Goal: Task Accomplishment & Management: Manage account settings

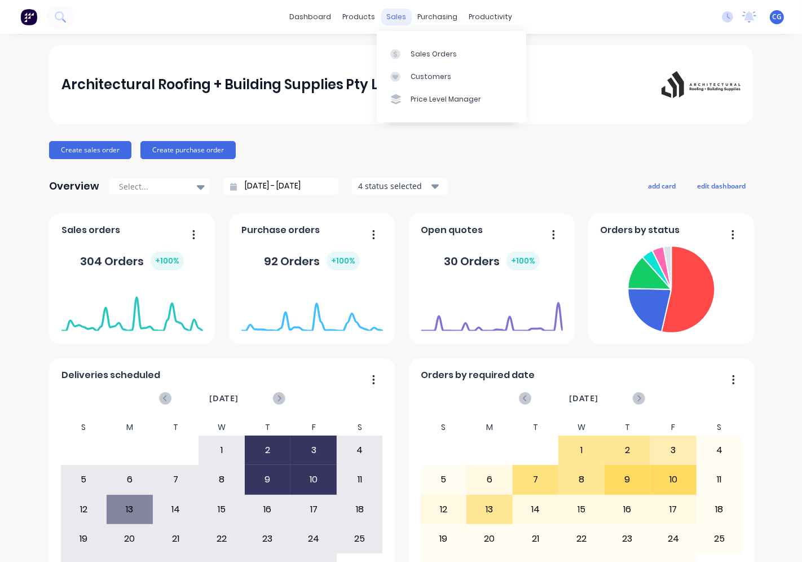
click at [386, 21] on div "sales" at bounding box center [396, 16] width 31 height 17
click at [415, 52] on div "Sales Orders" at bounding box center [434, 54] width 46 height 10
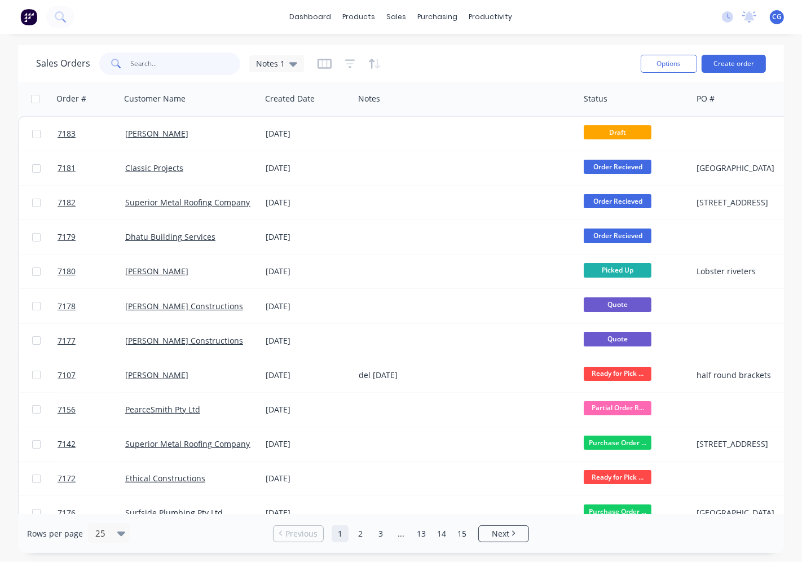
click at [139, 60] on input "text" at bounding box center [186, 63] width 110 height 23
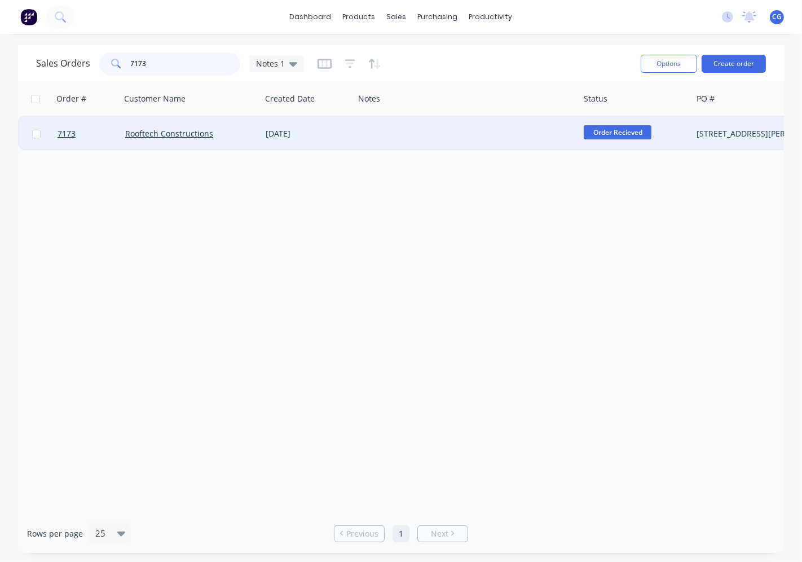
type input "7173"
click at [232, 140] on div "Rooftech Constructions" at bounding box center [191, 134] width 140 height 34
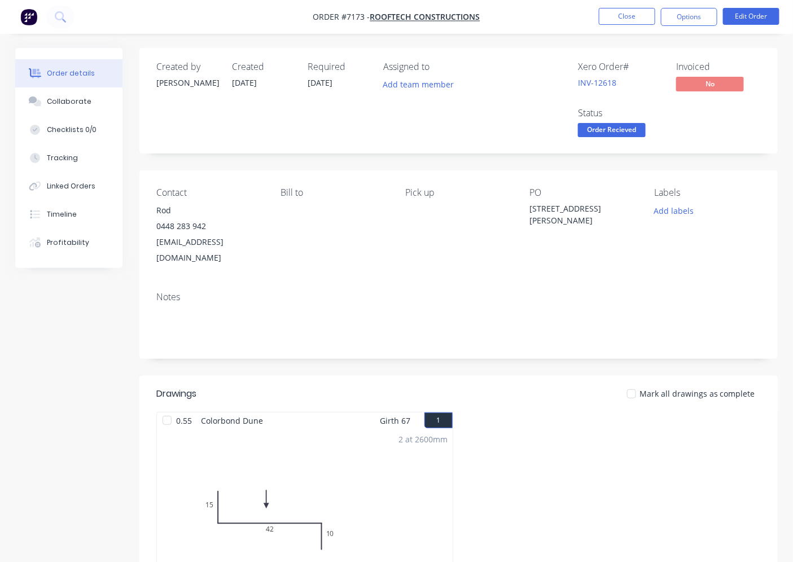
click at [617, 132] on span "Order Recieved" at bounding box center [612, 130] width 68 height 14
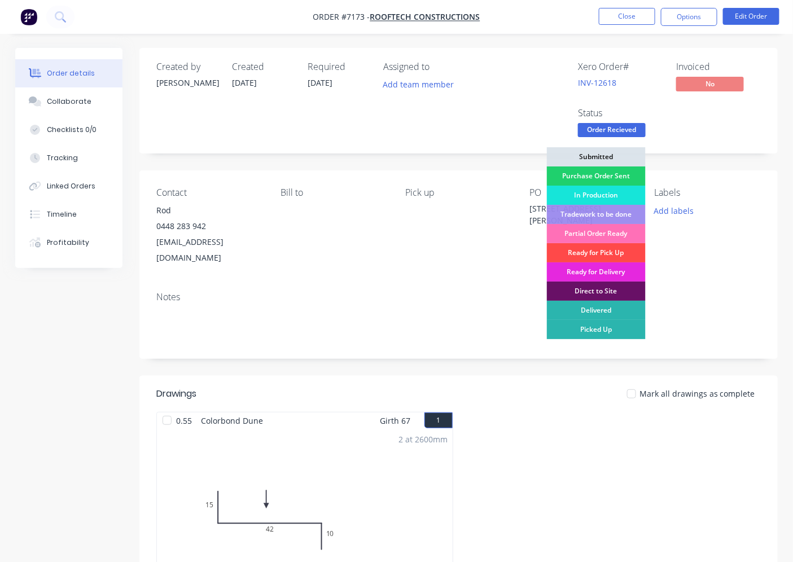
click at [615, 251] on div "Ready for Pick Up" at bounding box center [596, 252] width 99 height 19
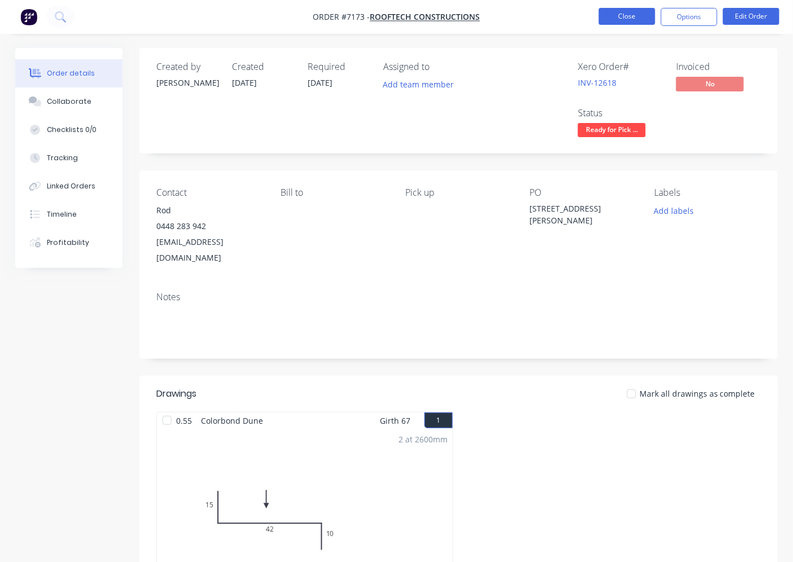
click at [627, 15] on button "Close" at bounding box center [627, 16] width 56 height 17
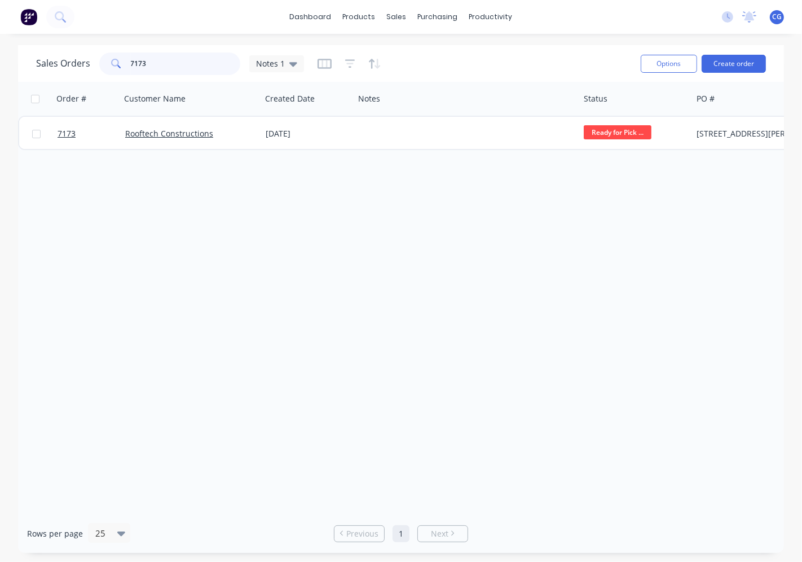
click at [154, 65] on input "7173" at bounding box center [186, 63] width 110 height 23
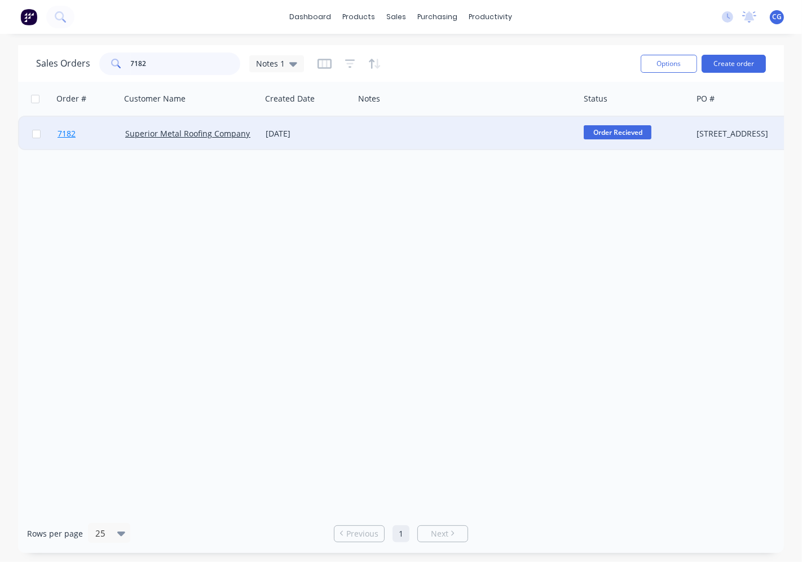
type input "7182"
click at [96, 129] on link "7182" at bounding box center [92, 134] width 68 height 34
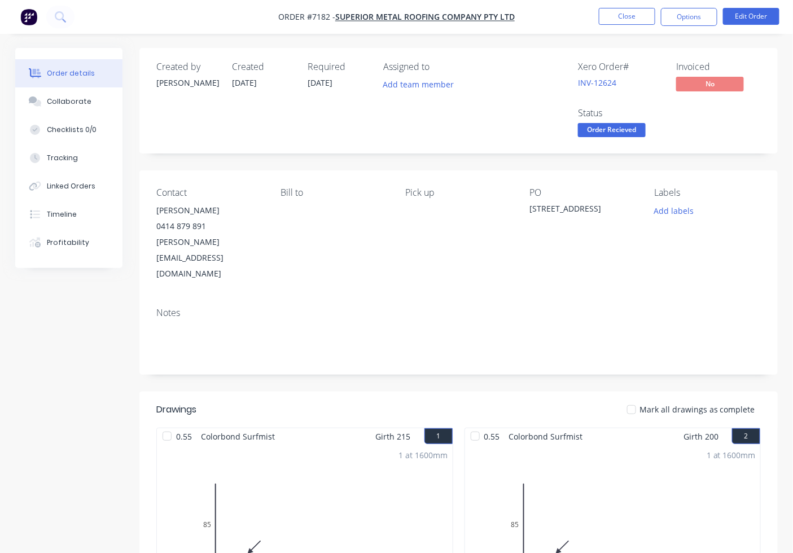
click at [637, 398] on div at bounding box center [631, 409] width 23 height 23
click at [613, 134] on span "Order Recieved" at bounding box center [612, 130] width 68 height 14
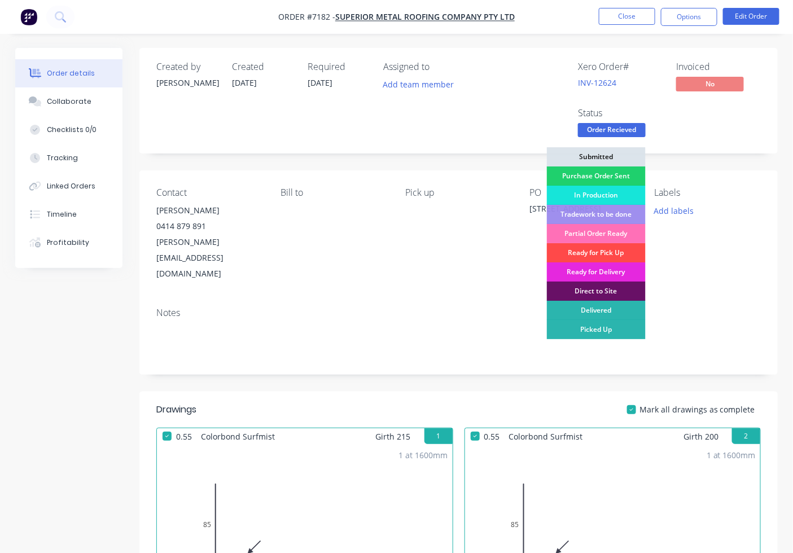
click at [601, 251] on div "Ready for Pick Up" at bounding box center [596, 252] width 99 height 19
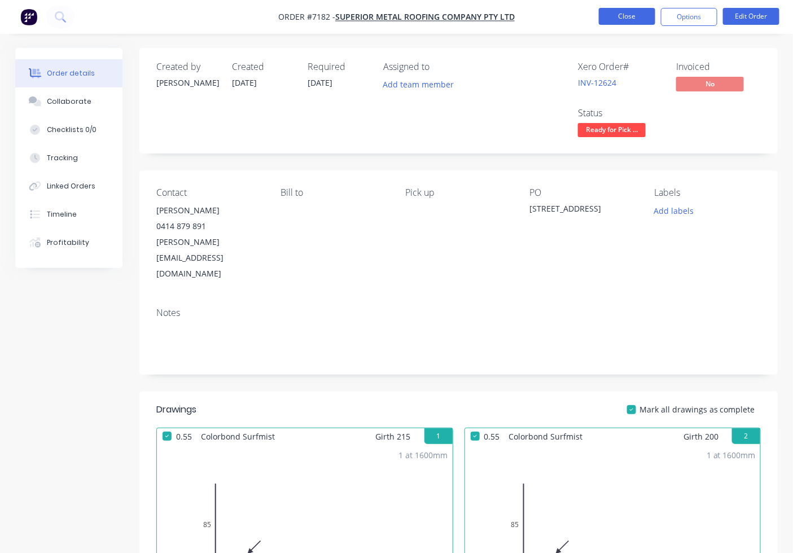
click at [630, 16] on button "Close" at bounding box center [627, 16] width 56 height 17
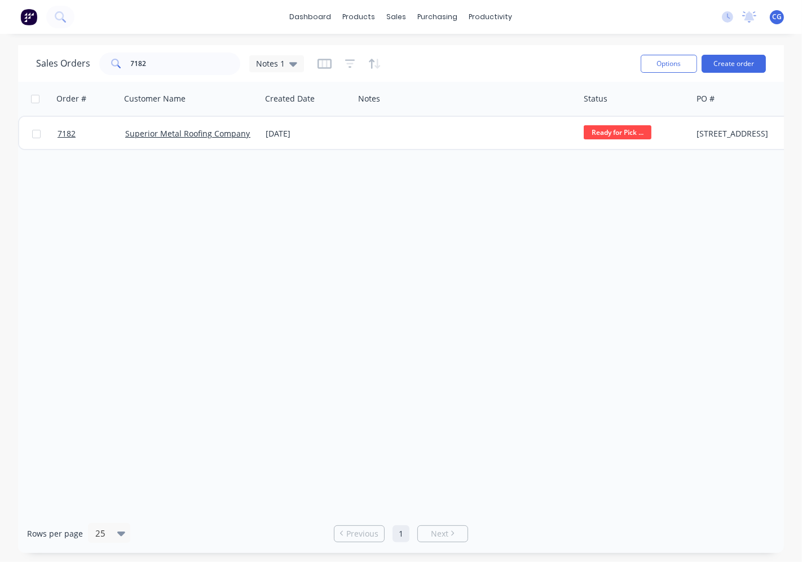
click at [175, 51] on div "Sales Orders 7182 Notes 1" at bounding box center [334, 64] width 596 height 28
click at [165, 65] on input "7182" at bounding box center [186, 63] width 110 height 23
click at [173, 64] on input "7182" at bounding box center [186, 63] width 110 height 23
type input "7143"
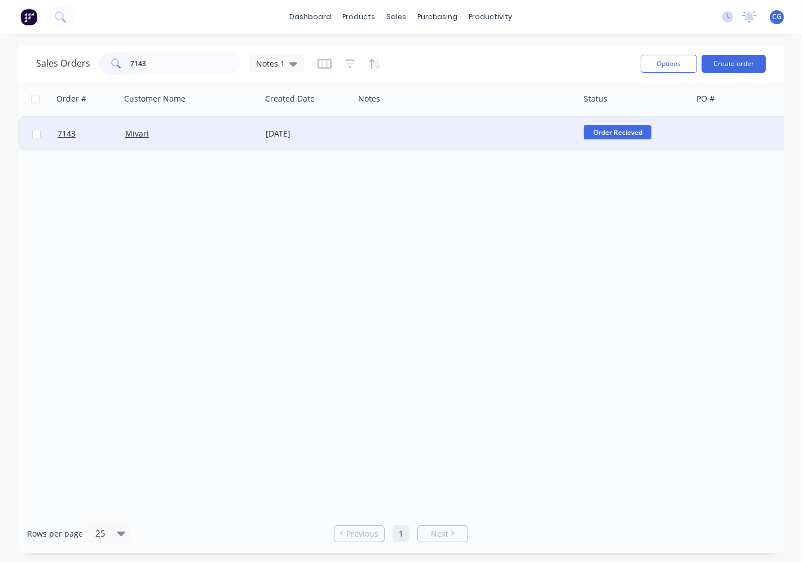
click at [252, 134] on div "Mivari" at bounding box center [190, 133] width 131 height 11
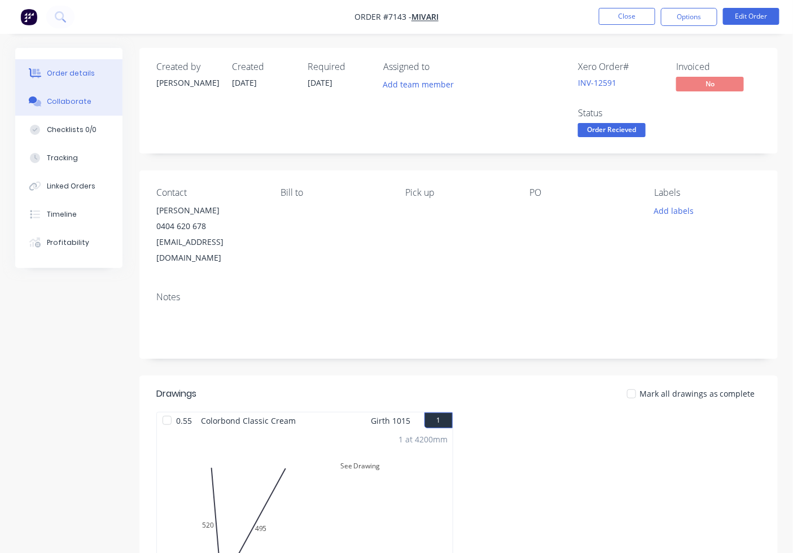
click at [73, 103] on div "Collaborate" at bounding box center [69, 101] width 45 height 10
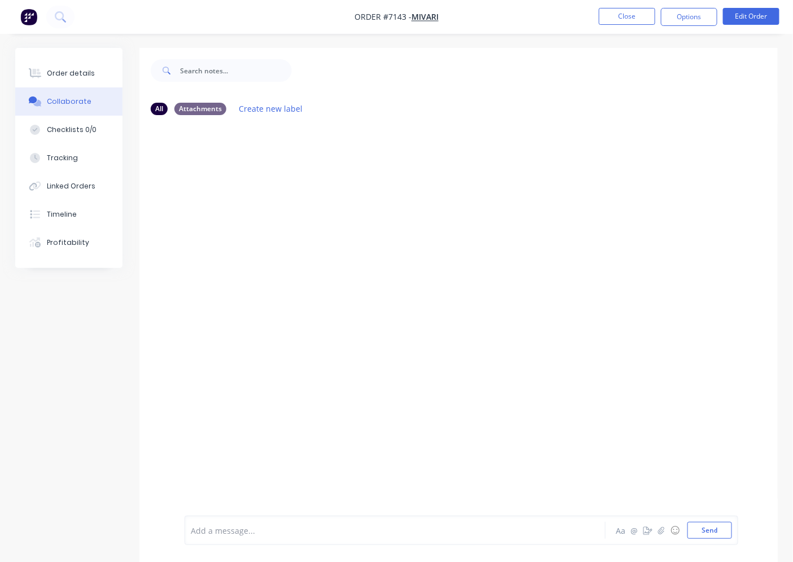
click at [201, 130] on div at bounding box center [458, 320] width 638 height 392
click at [195, 170] on div at bounding box center [458, 320] width 638 height 392
click at [208, 176] on div at bounding box center [458, 320] width 638 height 392
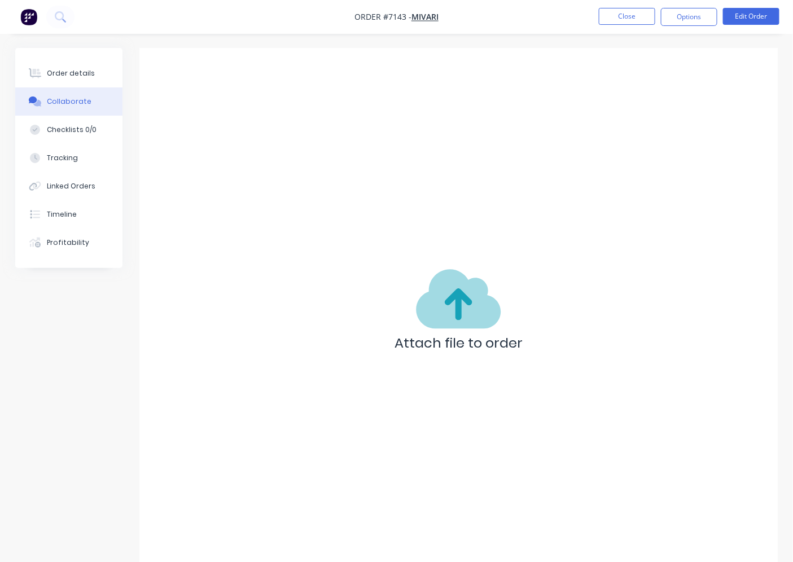
click at [56, 94] on button "Collaborate" at bounding box center [68, 101] width 107 height 28
click at [463, 324] on icon at bounding box center [458, 298] width 85 height 59
drag, startPoint x: 301, startPoint y: 371, endPoint x: 295, endPoint y: 301, distance: 70.8
click at [302, 335] on div "Attach file to order" at bounding box center [458, 313] width 638 height 531
click at [81, 74] on div "Order details" at bounding box center [71, 73] width 48 height 10
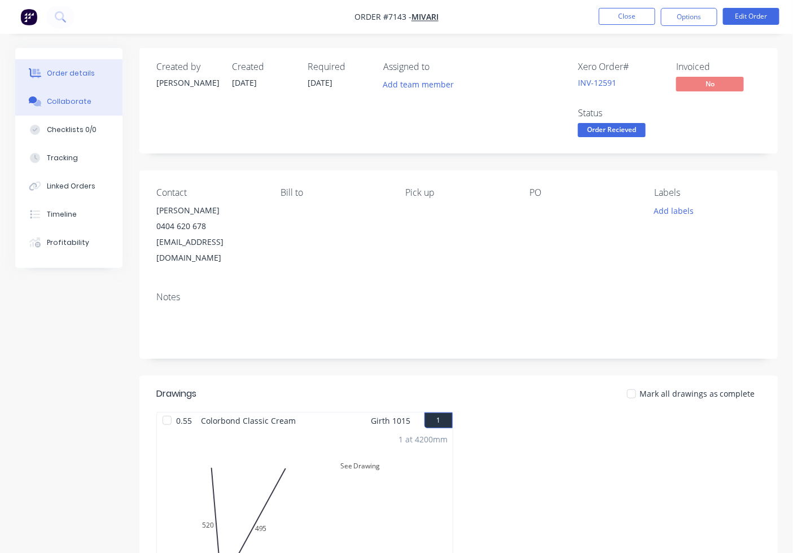
click at [76, 100] on div "Collaborate" at bounding box center [69, 101] width 45 height 10
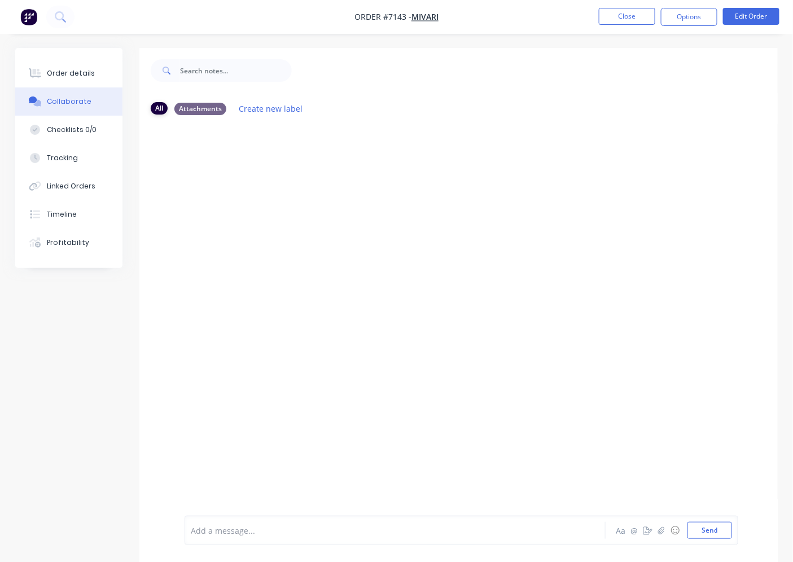
click at [164, 107] on div "All" at bounding box center [159, 108] width 17 height 12
click at [196, 108] on div "Attachments" at bounding box center [200, 108] width 52 height 12
click at [213, 63] on input "text" at bounding box center [236, 70] width 112 height 23
click at [261, 522] on div "Add a message..." at bounding box center [394, 530] width 406 height 17
click at [69, 74] on div "Order details" at bounding box center [71, 73] width 48 height 10
